Goal: Task Accomplishment & Management: Use online tool/utility

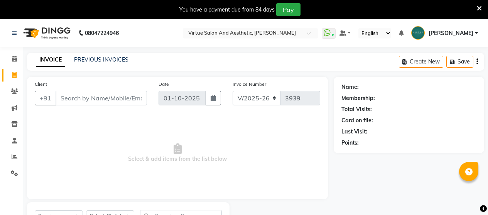
select select "4466"
select select "service"
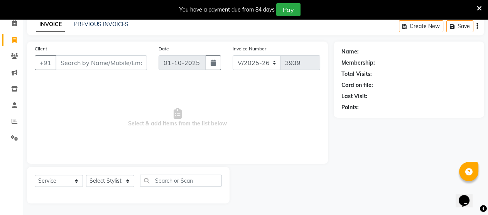
click at [112, 64] on input "Client" at bounding box center [101, 63] width 91 height 15
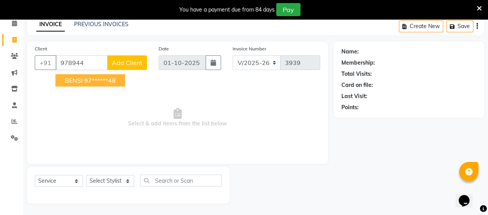
click at [96, 83] on ngb-highlight "97******48" at bounding box center [100, 81] width 32 height 8
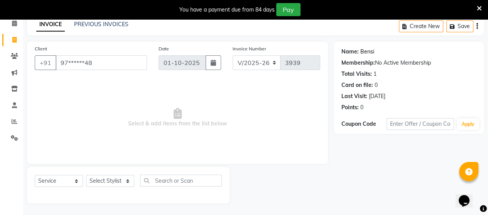
click at [367, 53] on link "Bensi" at bounding box center [367, 52] width 14 height 8
click at [99, 62] on input "97******48" at bounding box center [101, 63] width 91 height 15
type input "9"
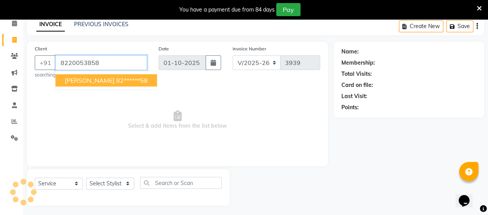
type input "8220053858"
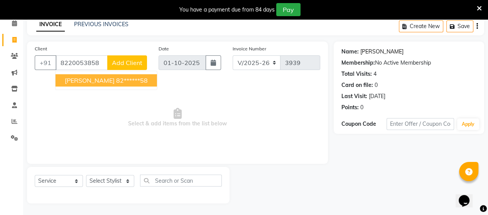
click at [370, 49] on link "[PERSON_NAME]" at bounding box center [381, 52] width 43 height 8
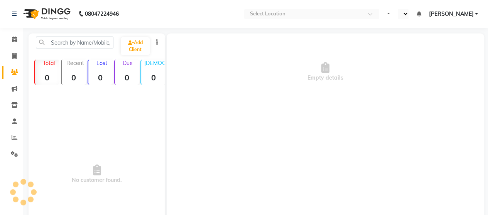
select select "en"
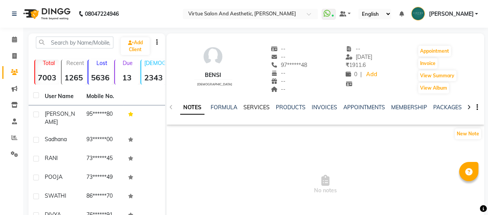
click at [261, 108] on link "SERVICES" at bounding box center [256, 107] width 26 height 7
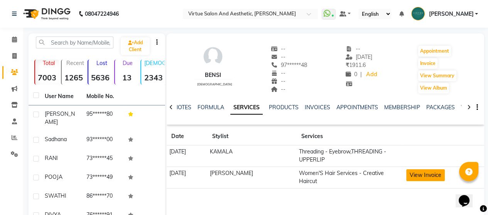
click at [413, 177] on button "View Invoice" at bounding box center [425, 176] width 39 height 12
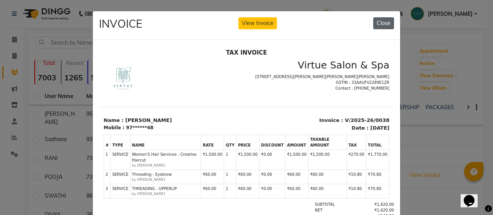
click at [374, 27] on button "Close" at bounding box center [384, 23] width 21 height 12
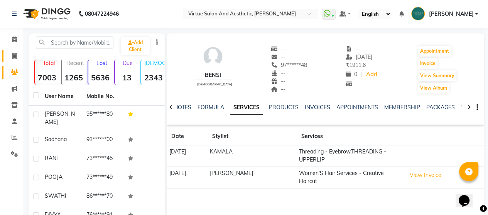
click at [14, 52] on span at bounding box center [14, 56] width 13 height 9
select select "4466"
select select "service"
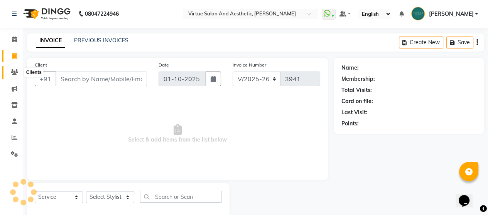
scroll to position [16, 0]
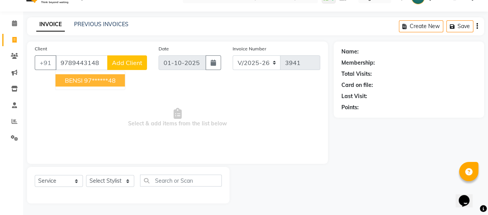
type input "9789443148"
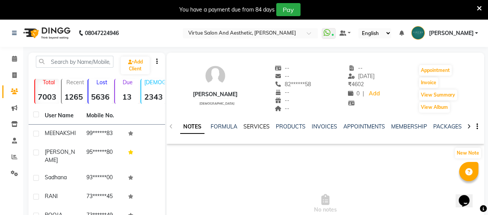
click at [254, 128] on link "SERVICES" at bounding box center [256, 126] width 26 height 7
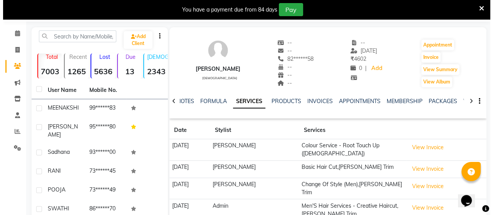
scroll to position [39, 0]
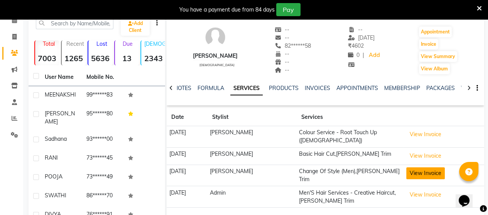
click at [420, 173] on button "View Invoice" at bounding box center [425, 174] width 39 height 12
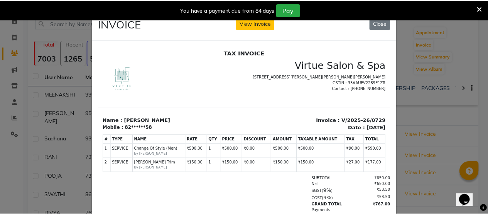
scroll to position [0, 0]
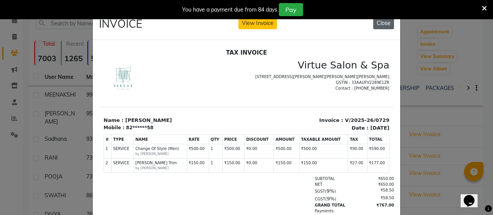
click at [384, 24] on button "Close" at bounding box center [384, 23] width 21 height 12
